Goal: Transaction & Acquisition: Purchase product/service

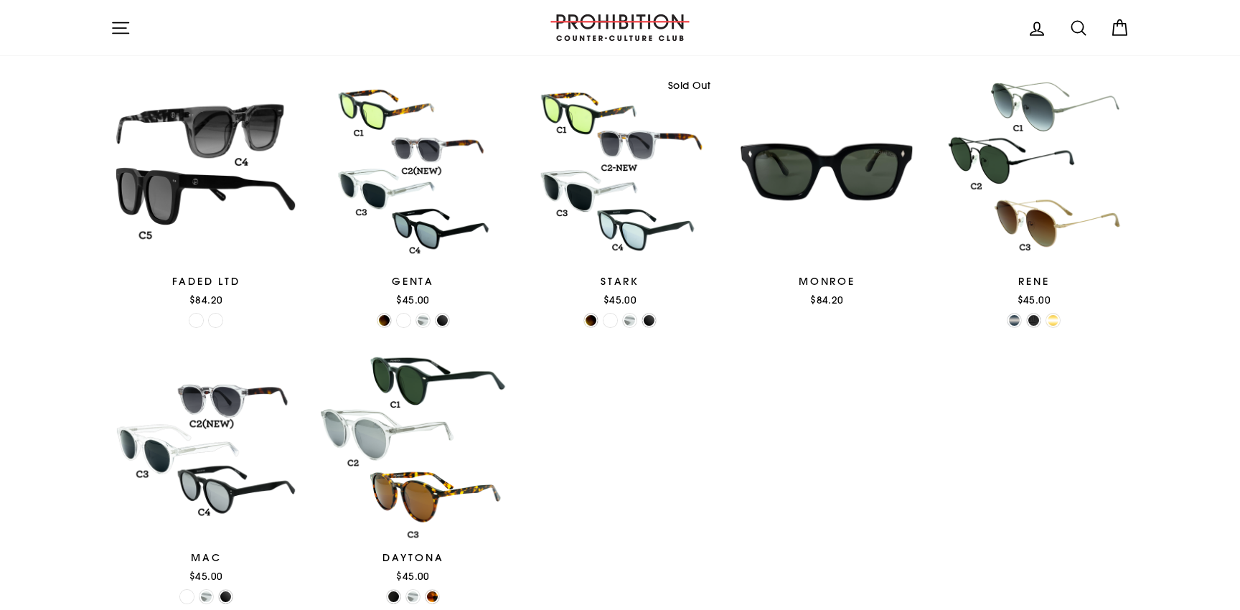
scroll to position [1429, 0]
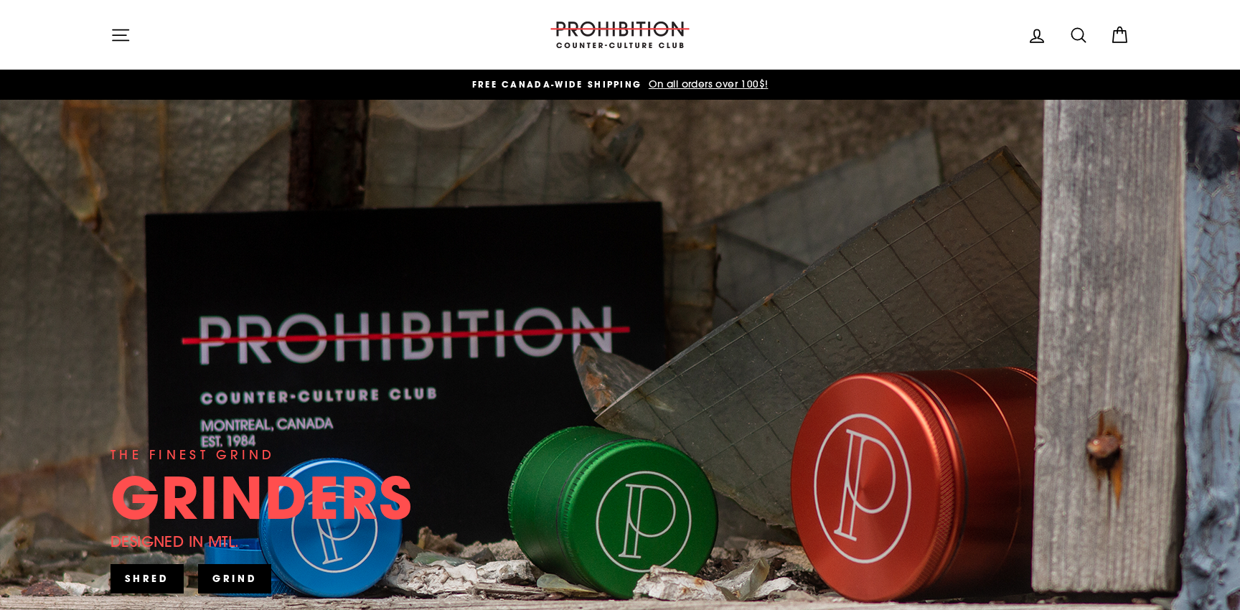
click at [119, 34] on icon "button" at bounding box center [121, 34] width 16 height 11
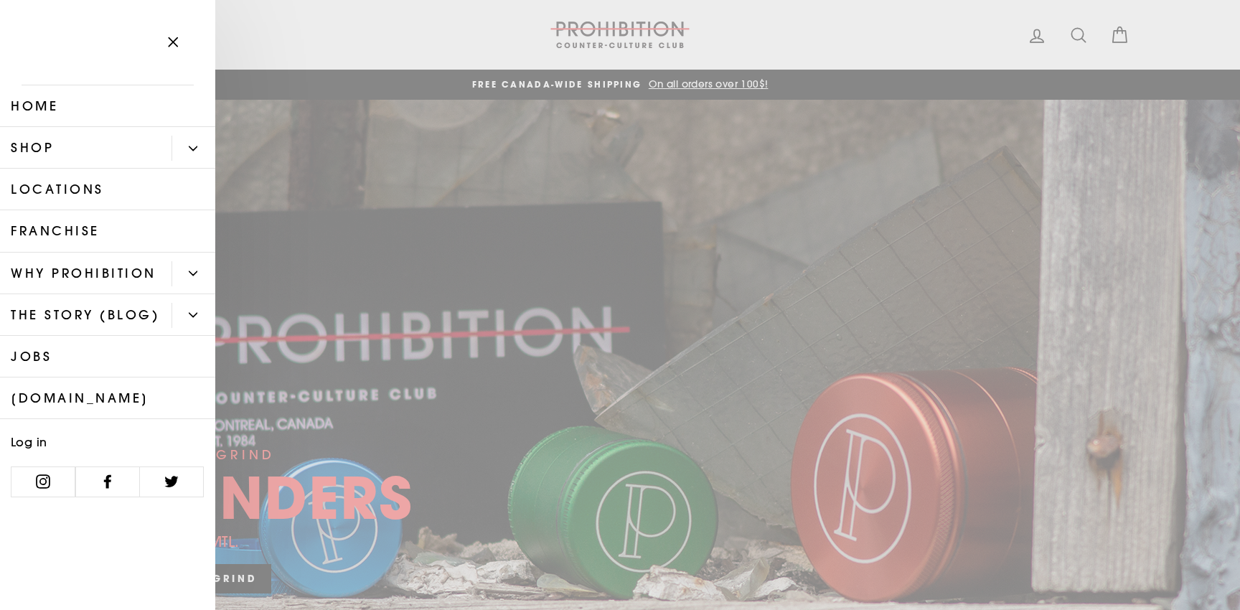
click at [47, 150] on link "Shop" at bounding box center [85, 148] width 171 height 42
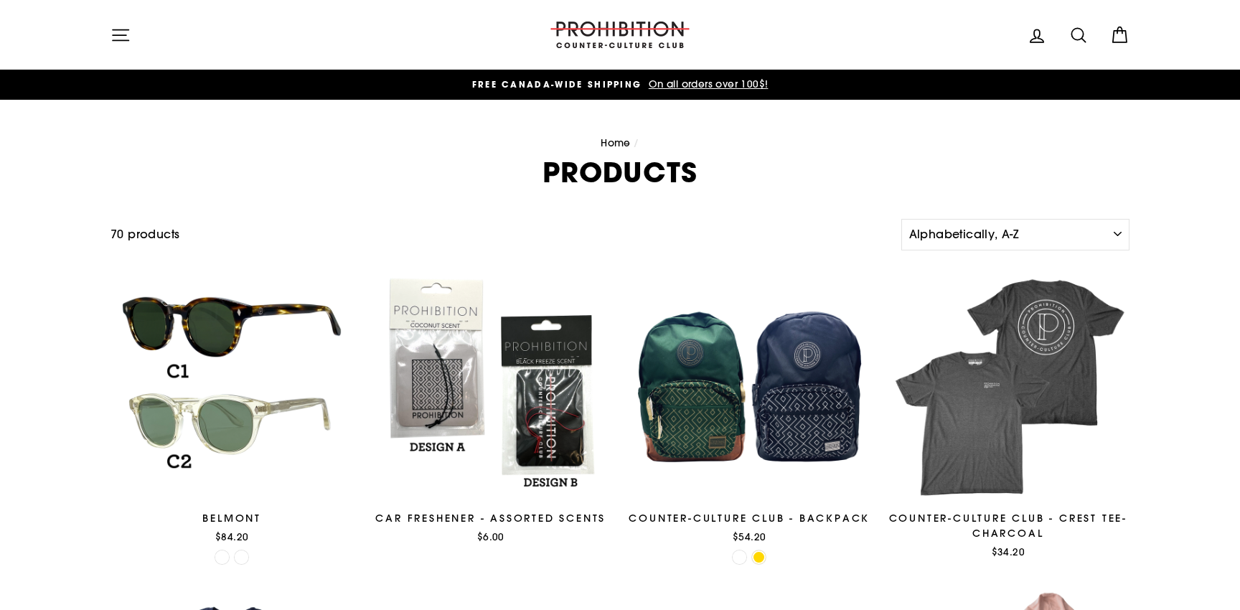
click at [1085, 38] on icon at bounding box center [1078, 35] width 20 height 20
type input "grimey"
click at [110, 11] on button "Search" at bounding box center [125, 35] width 31 height 48
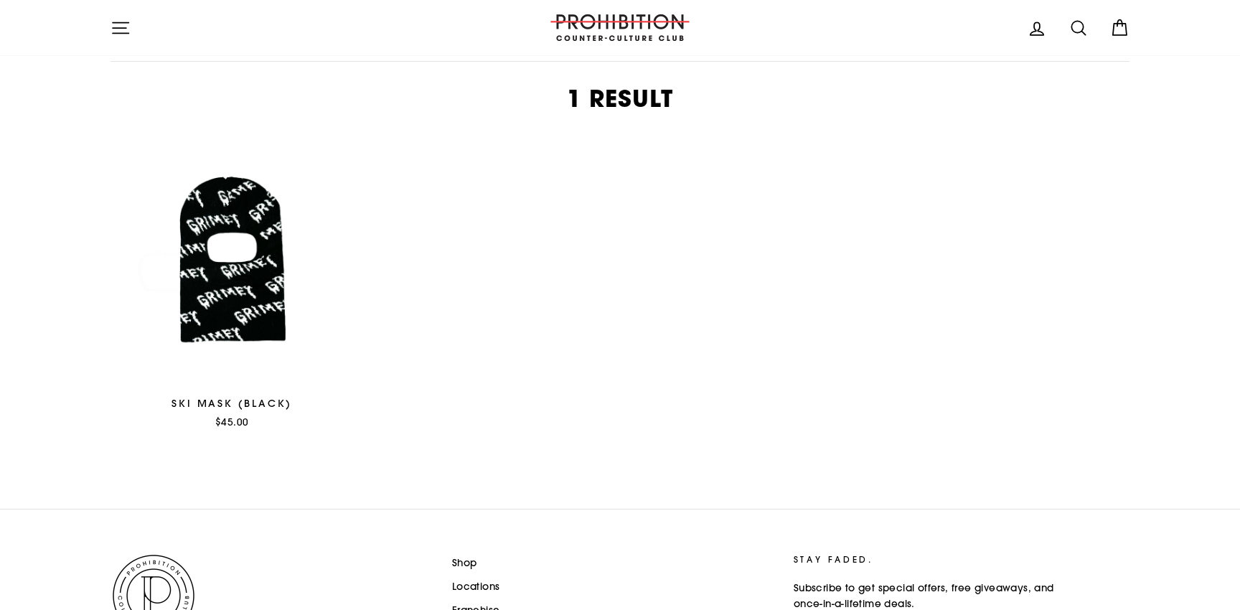
scroll to position [210, 0]
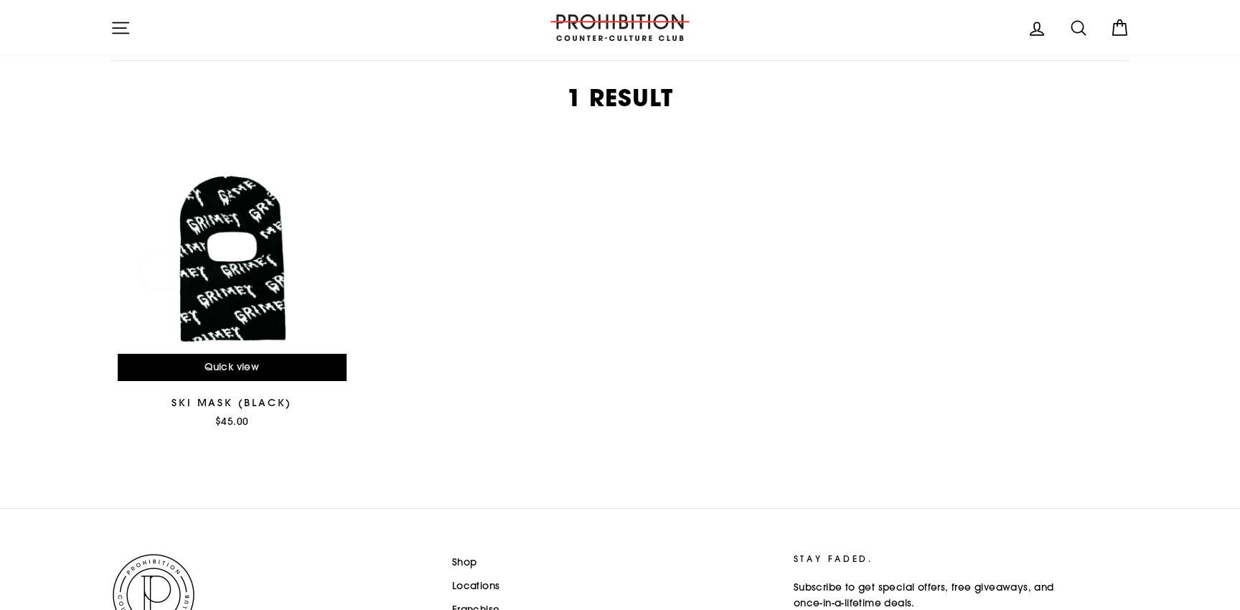
click at [243, 307] on div at bounding box center [231, 266] width 243 height 243
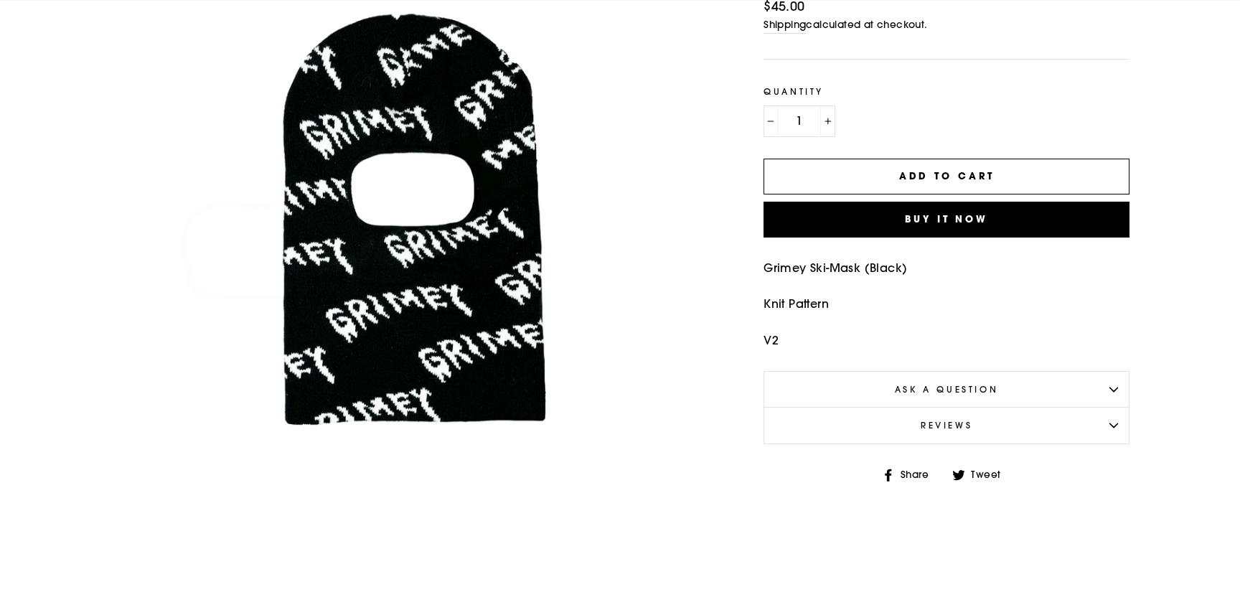
scroll to position [204, 0]
